Goal: Task Accomplishment & Management: Use online tool/utility

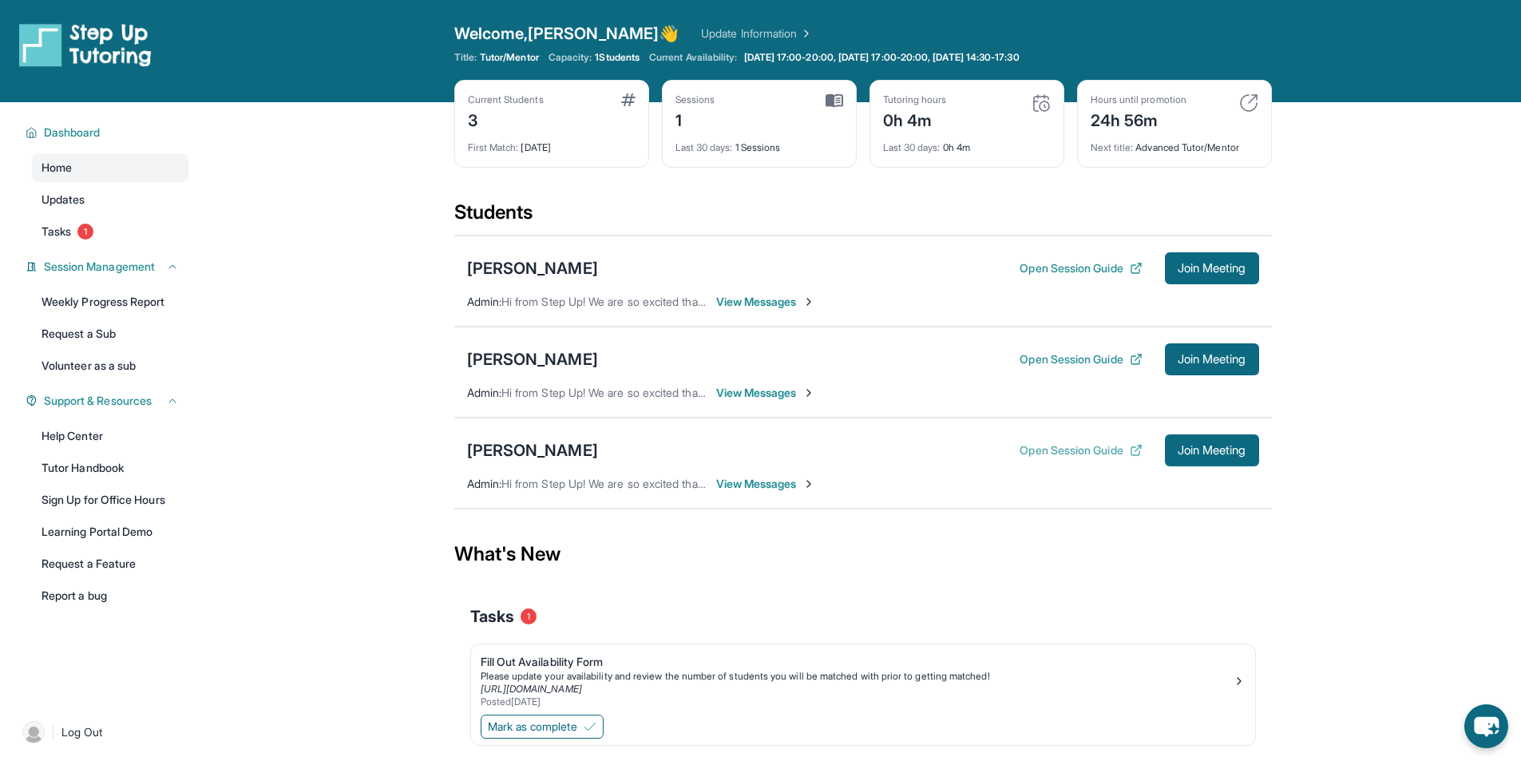
click at [1086, 447] on button "Open Session Guide" at bounding box center [1080, 450] width 122 height 16
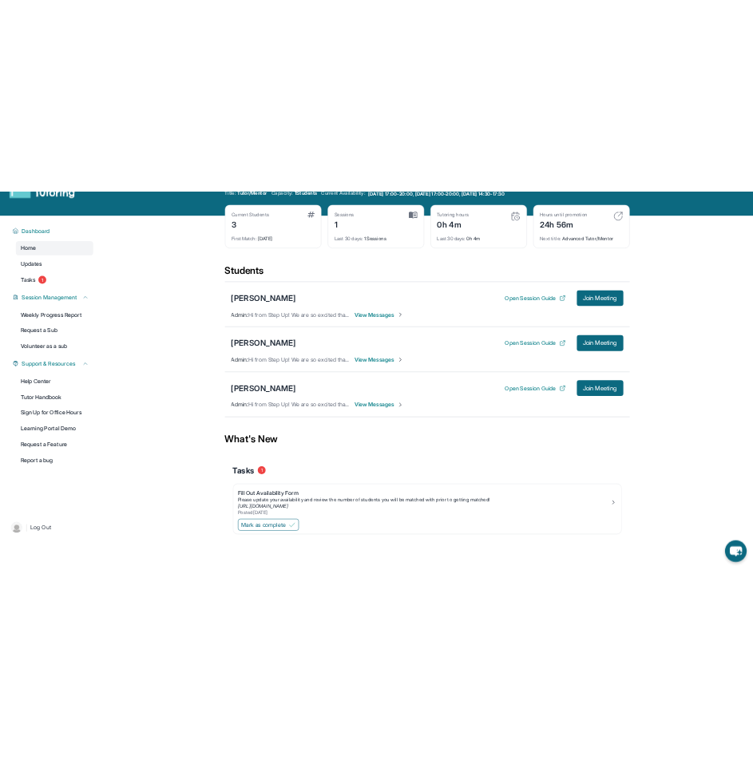
scroll to position [102, 0]
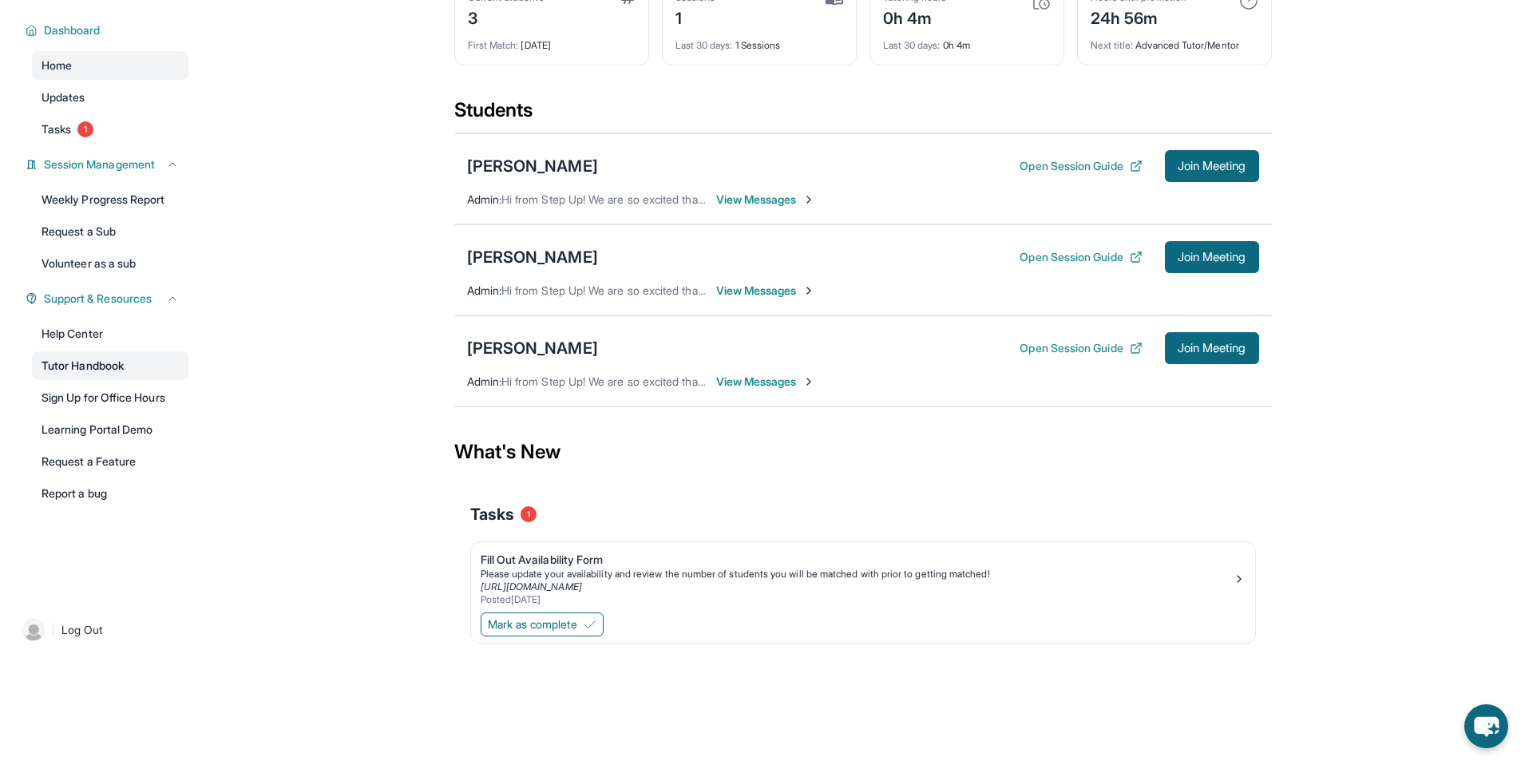
click at [85, 366] on link "Tutor Handbook" at bounding box center [110, 365] width 156 height 29
click at [1228, 349] on span "Join Meeting" at bounding box center [1212, 348] width 69 height 10
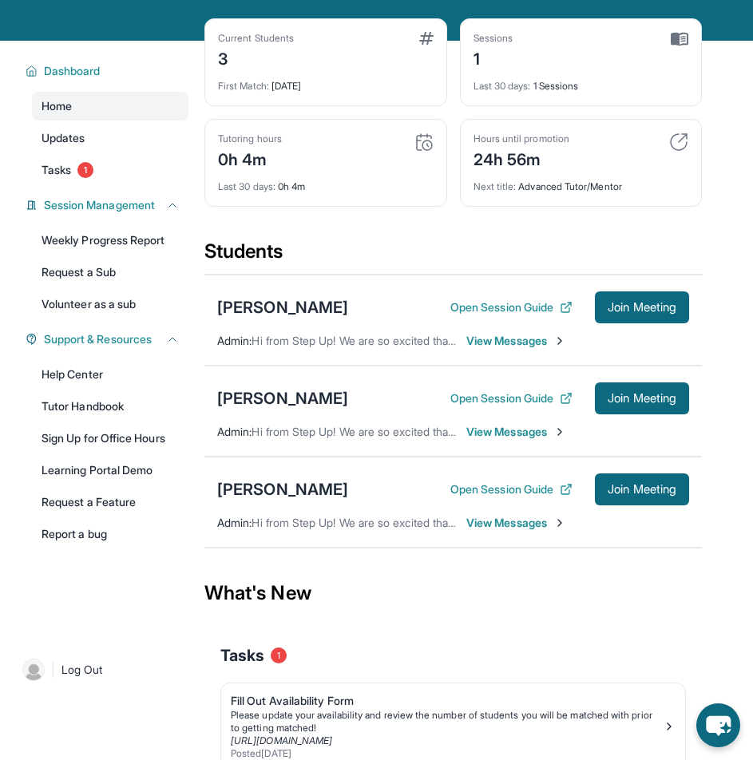
scroll to position [172, 0]
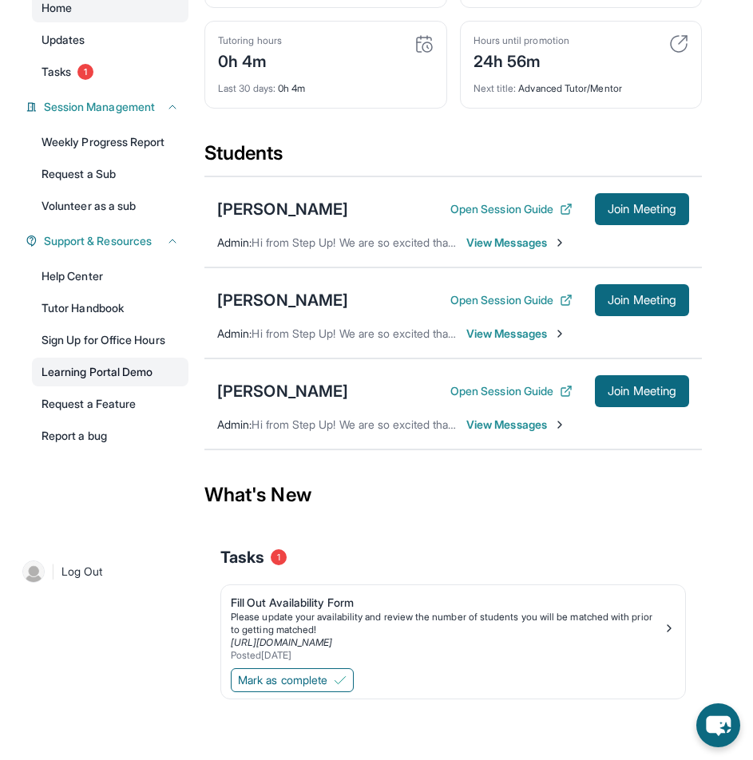
click at [125, 378] on link "Learning Portal Demo" at bounding box center [110, 372] width 156 height 29
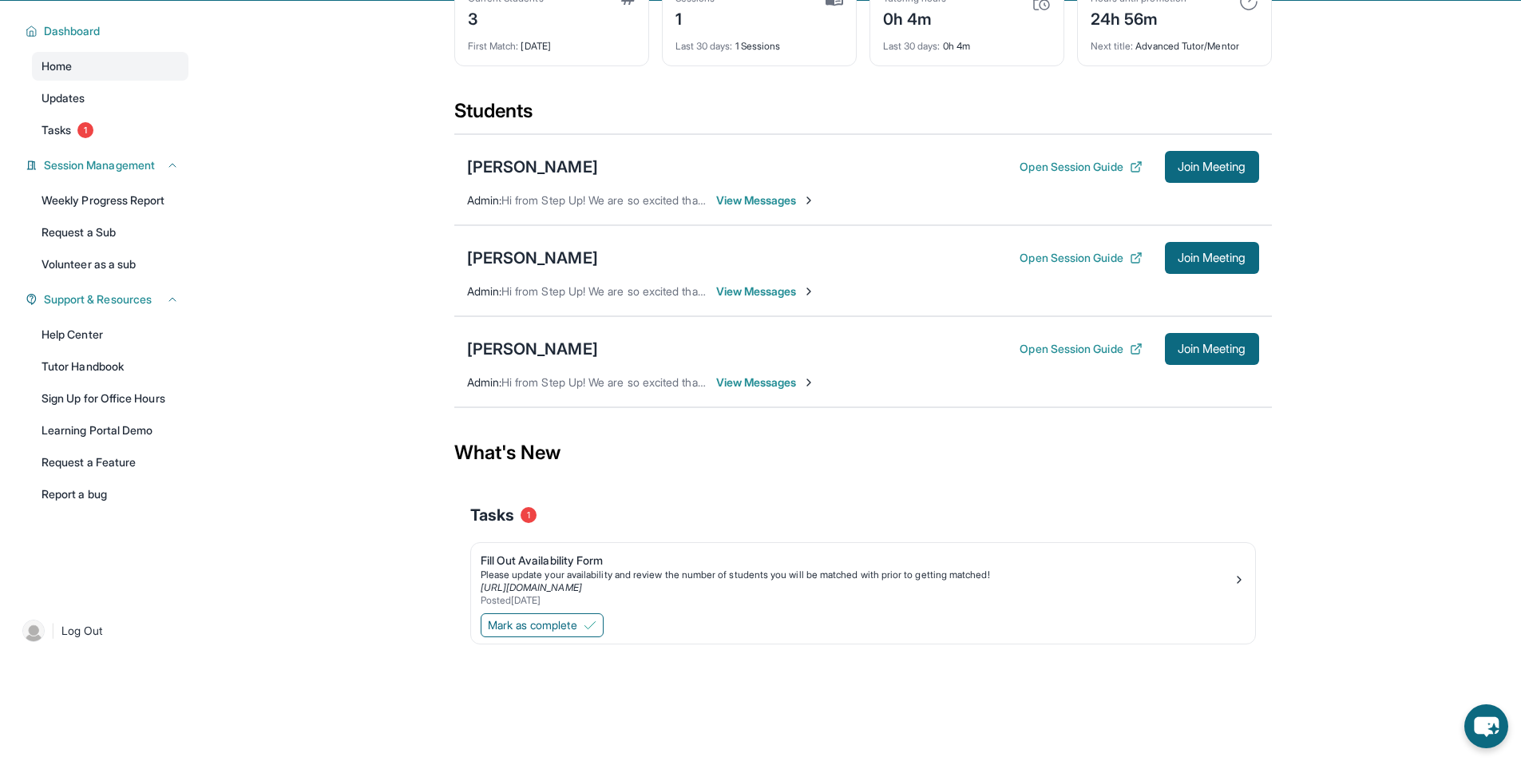
scroll to position [102, 0]
drag, startPoint x: 1130, startPoint y: 252, endPoint x: 1444, endPoint y: 201, distance: 317.9
click at [1445, 202] on main "Current Students 3 First Match : [DATE] Sessions 1 Last 30 days : 1 Sessions Tu…" at bounding box center [862, 352] width 1316 height 704
click at [1051, 342] on button "Open Session Guide" at bounding box center [1080, 348] width 122 height 16
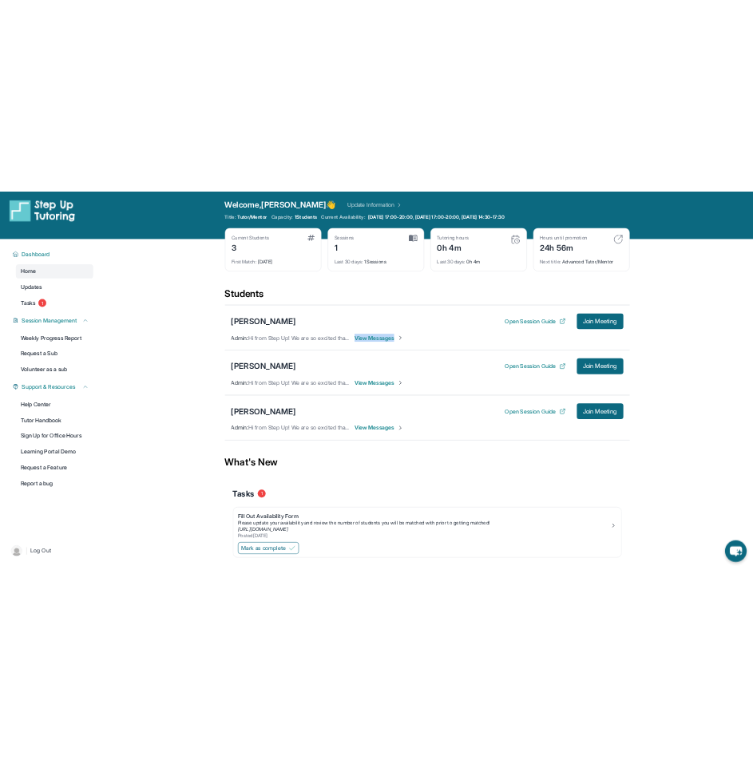
scroll to position [0, 0]
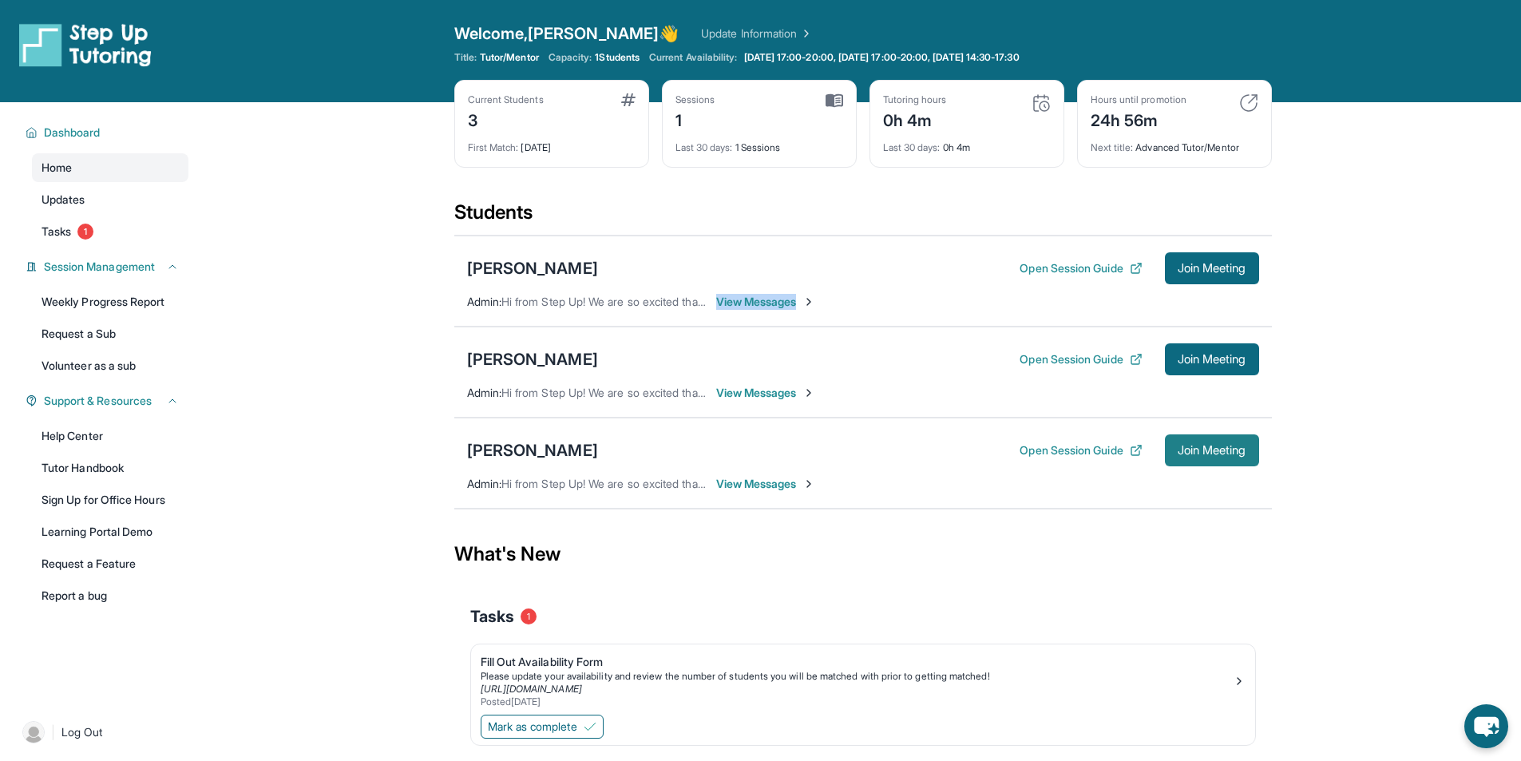
click at [1220, 455] on span "Join Meeting" at bounding box center [1212, 450] width 69 height 10
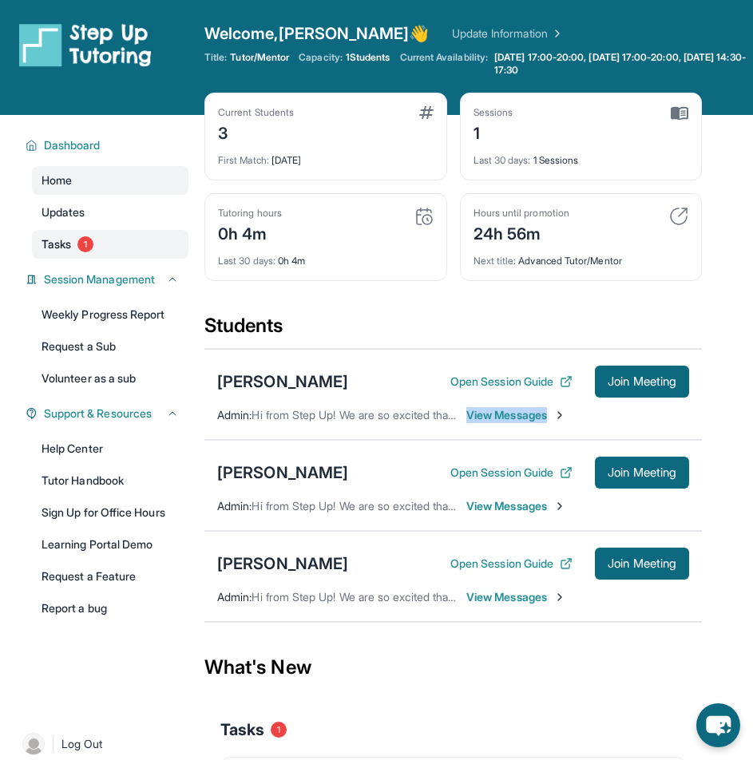
click at [121, 246] on link "Tasks 1" at bounding box center [110, 244] width 156 height 29
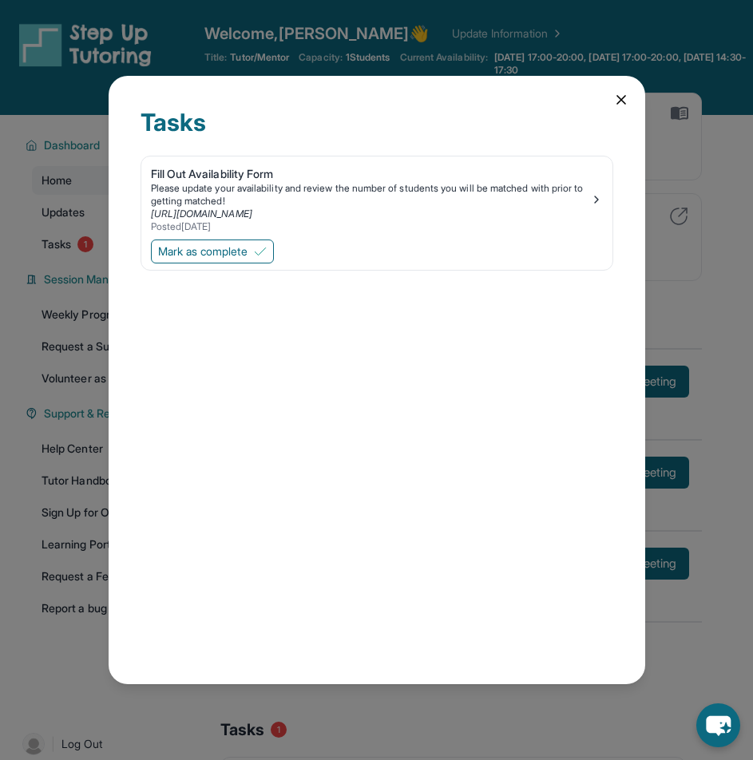
click at [625, 101] on icon at bounding box center [621, 100] width 16 height 16
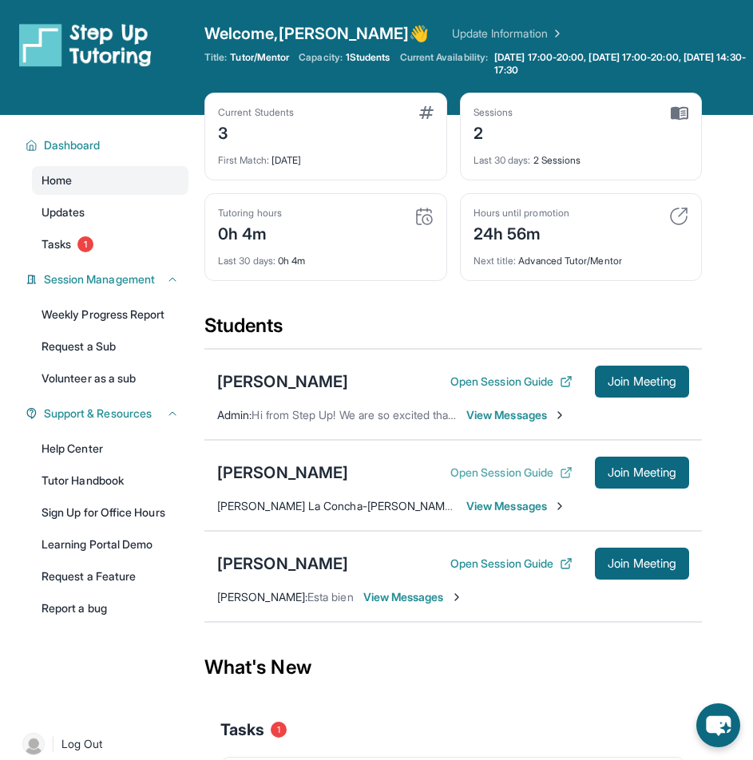
click at [538, 473] on button "Open Session Guide" at bounding box center [511, 473] width 122 height 16
click at [637, 477] on span "Join Meeting" at bounding box center [642, 473] width 69 height 10
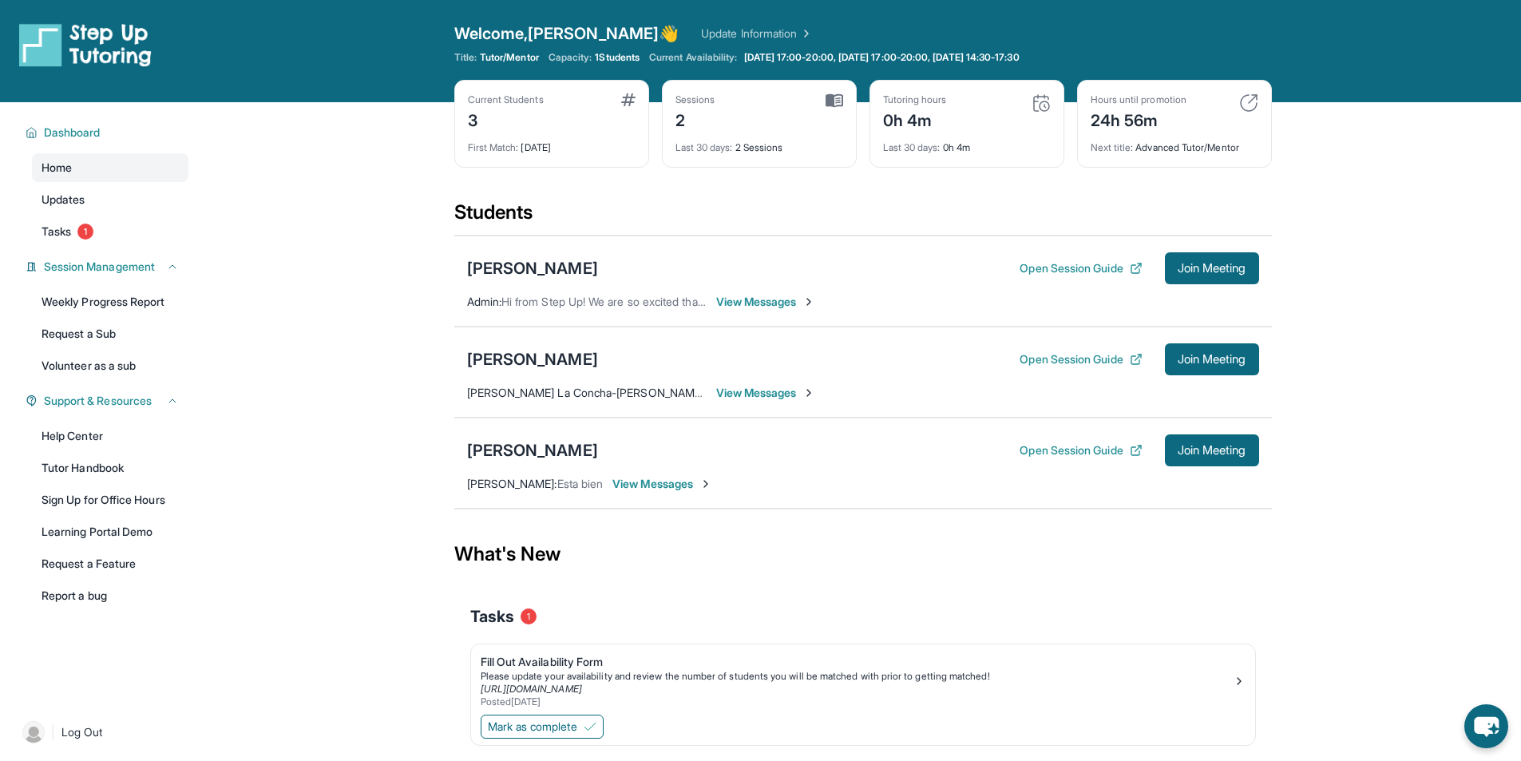
click at [764, 398] on span "View Messages" at bounding box center [766, 393] width 100 height 16
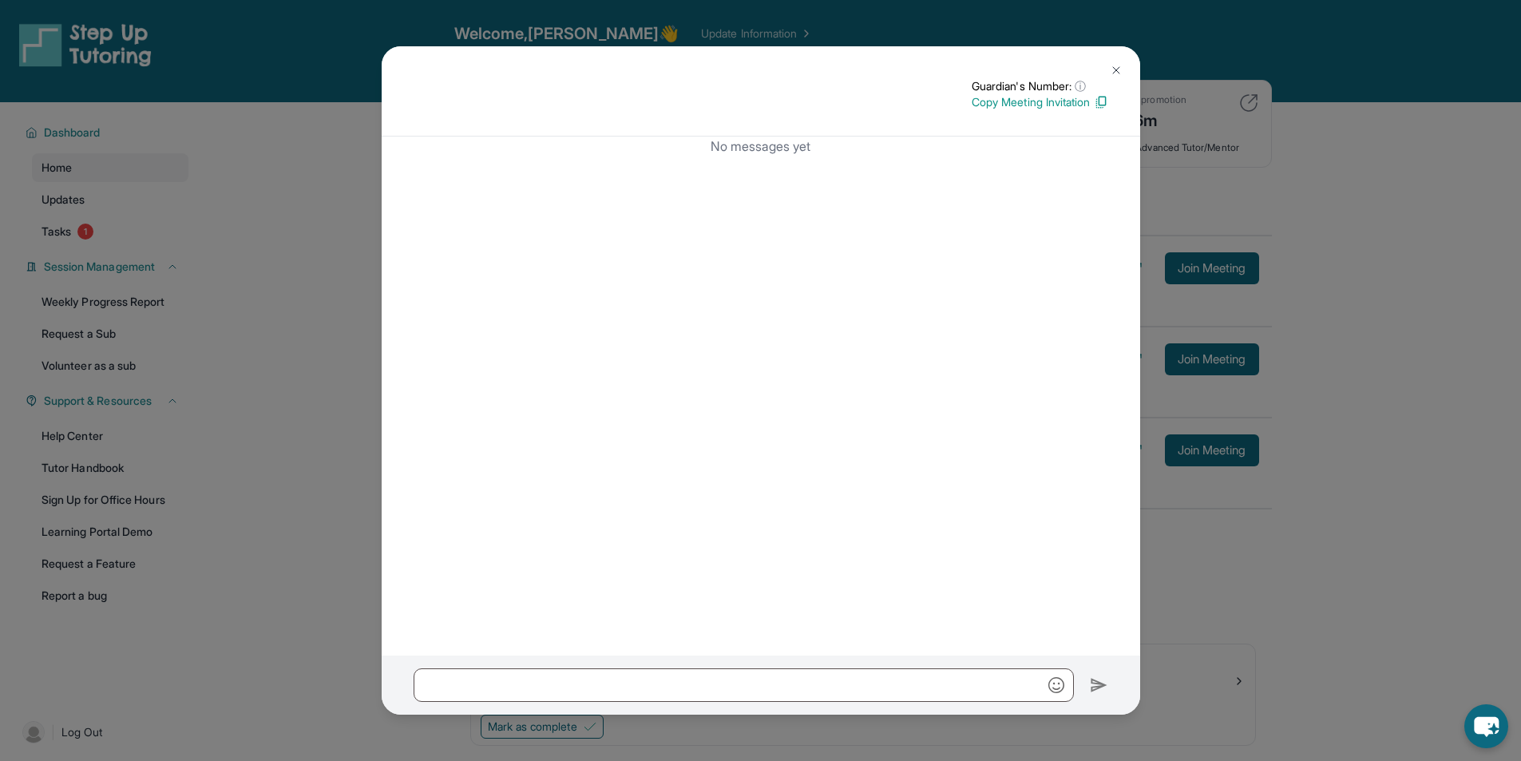
click at [764, 65] on button at bounding box center [1116, 70] width 32 height 32
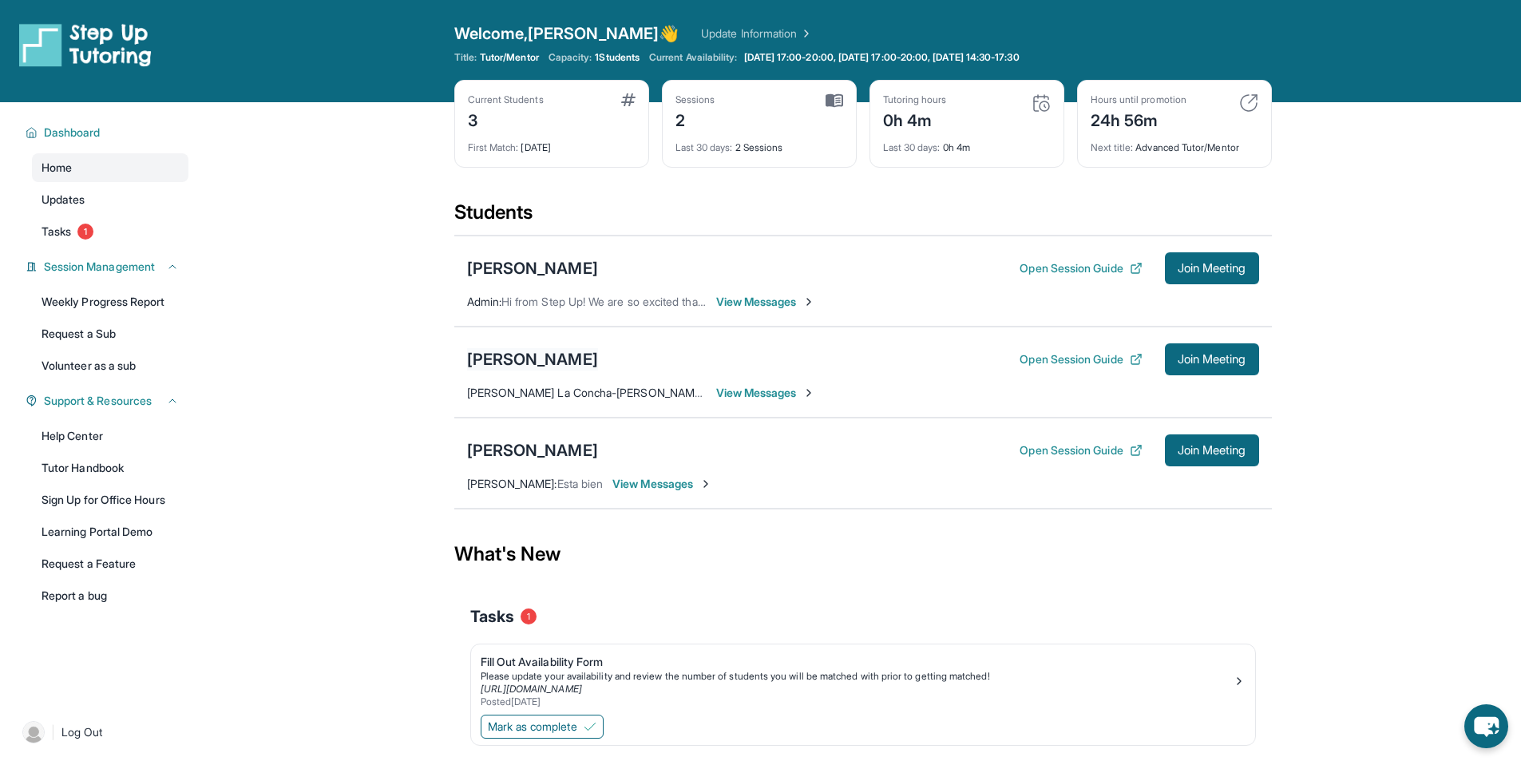
click at [571, 352] on div "[PERSON_NAME]" at bounding box center [532, 359] width 131 height 22
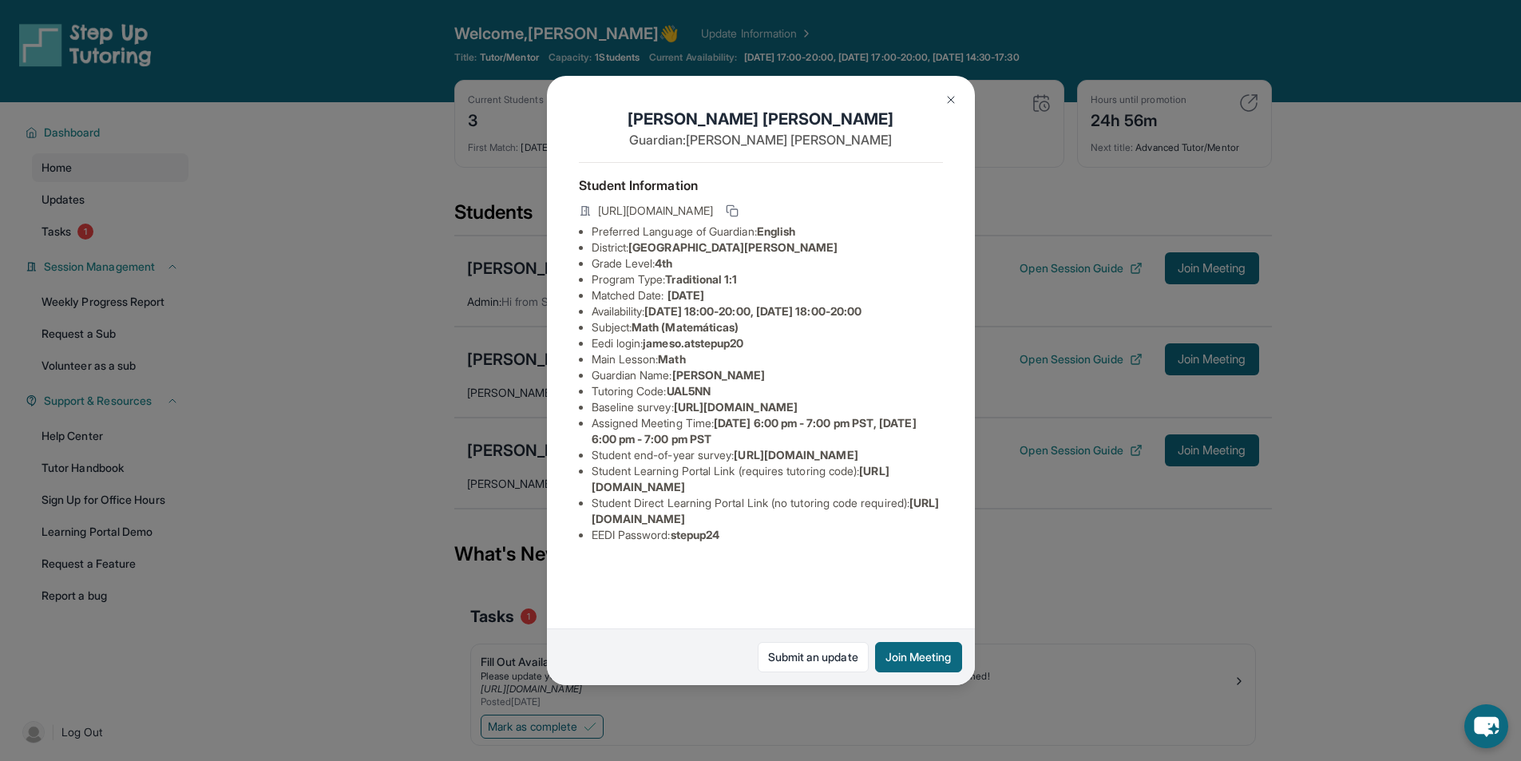
click at [764, 100] on img at bounding box center [950, 99] width 13 height 13
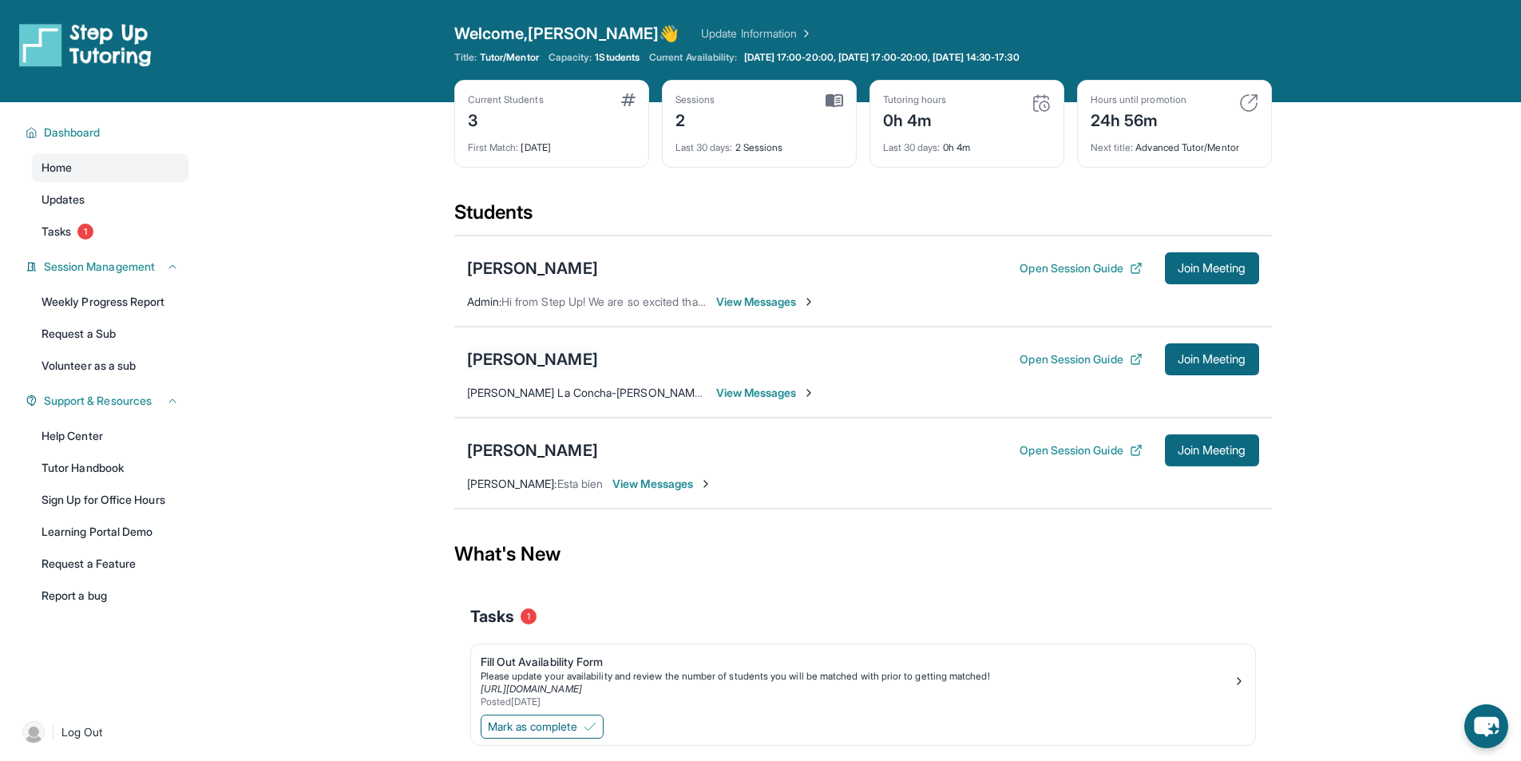
click at [533, 362] on div "[PERSON_NAME]" at bounding box center [532, 359] width 131 height 22
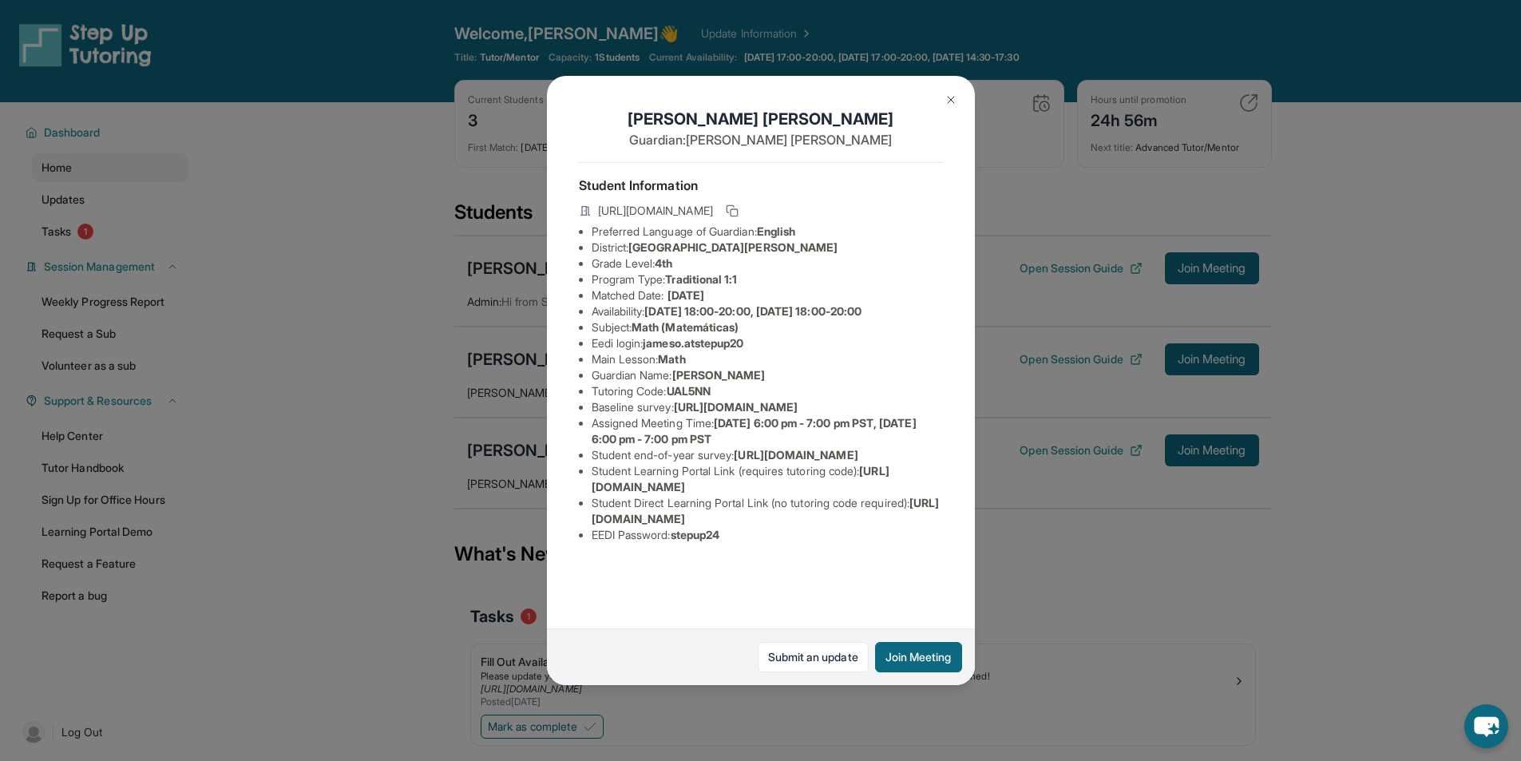
click at [764, 97] on img at bounding box center [950, 99] width 13 height 13
